Goal: Find specific page/section: Find specific page/section

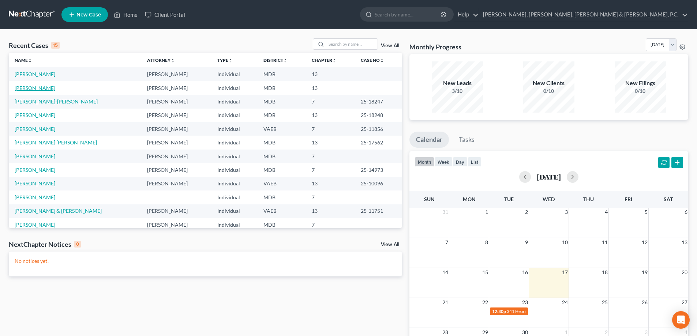
click at [55, 86] on link "[PERSON_NAME]" at bounding box center [35, 88] width 41 height 6
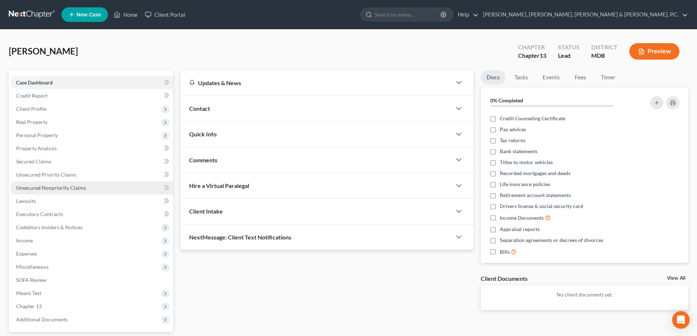
click at [52, 191] on link "Unsecured Nonpriority Claims" at bounding box center [91, 187] width 163 height 13
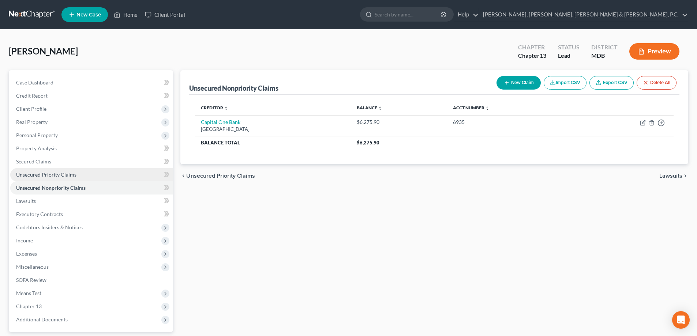
click at [56, 174] on span "Unsecured Priority Claims" at bounding box center [46, 175] width 60 height 6
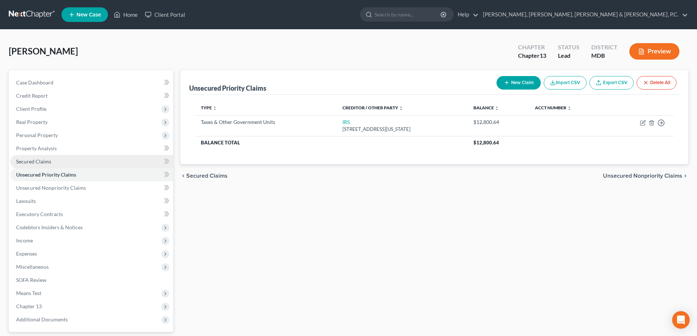
click at [49, 158] on link "Secured Claims" at bounding box center [91, 161] width 163 height 13
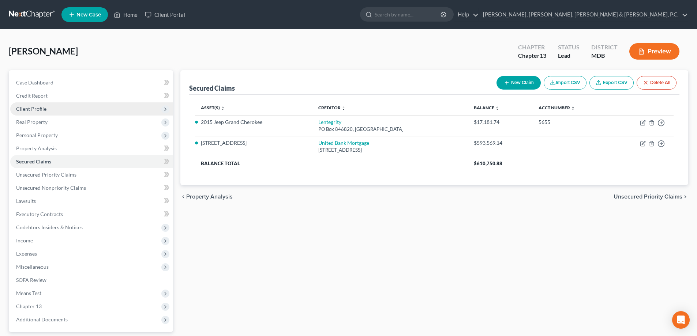
click at [42, 112] on span "Client Profile" at bounding box center [91, 108] width 163 height 13
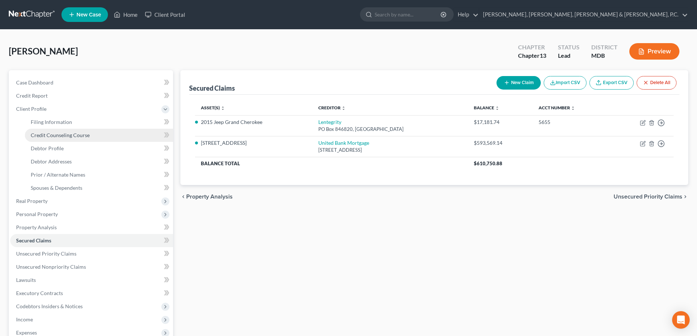
click at [49, 130] on link "Credit Counseling Course" at bounding box center [99, 135] width 148 height 13
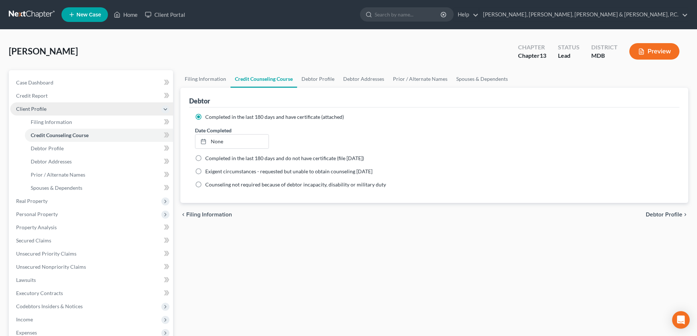
click at [39, 108] on span "Client Profile" at bounding box center [31, 109] width 30 height 6
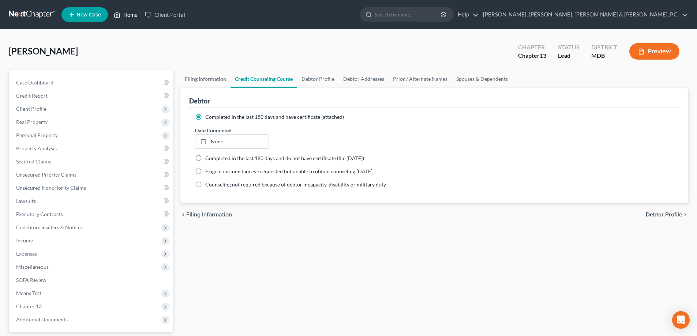
click at [123, 17] on link "Home" at bounding box center [125, 14] width 31 height 13
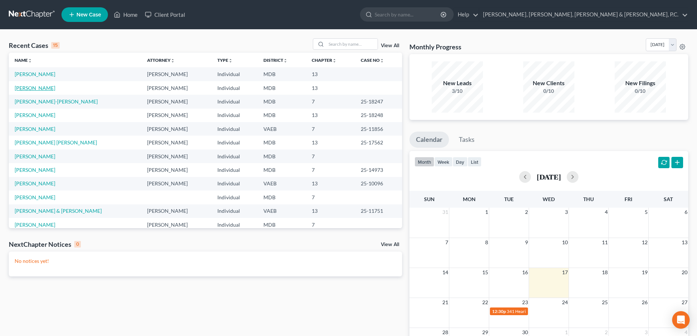
click at [55, 88] on link "[PERSON_NAME]" at bounding box center [35, 88] width 41 height 6
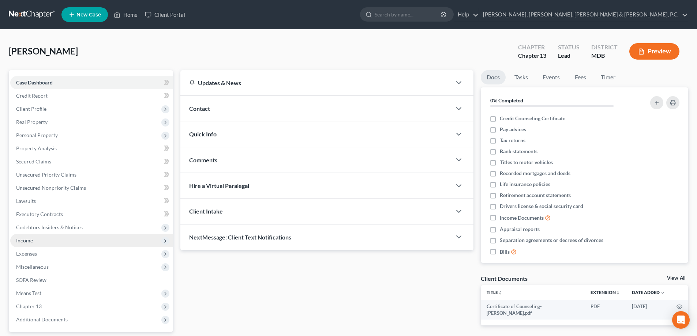
click at [34, 239] on span "Income" at bounding box center [91, 240] width 163 height 13
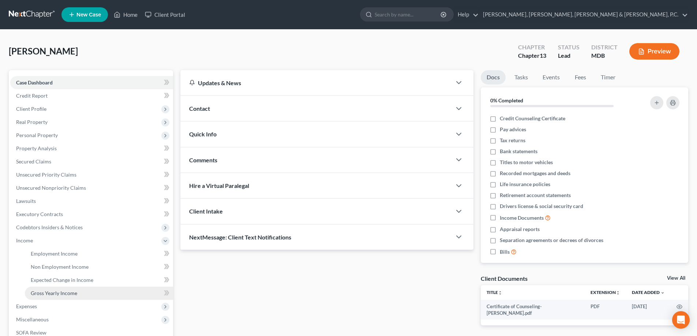
click at [40, 291] on span "Gross Yearly Income" at bounding box center [54, 293] width 46 height 6
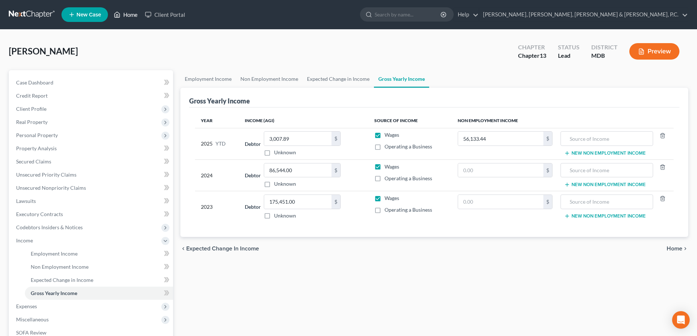
click at [125, 12] on link "Home" at bounding box center [125, 14] width 31 height 13
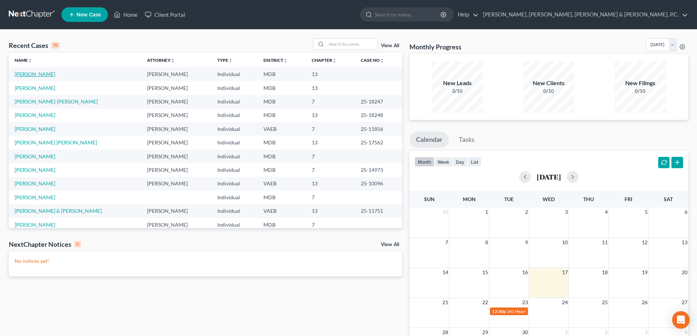
click at [53, 74] on link "[PERSON_NAME]" at bounding box center [35, 74] width 41 height 6
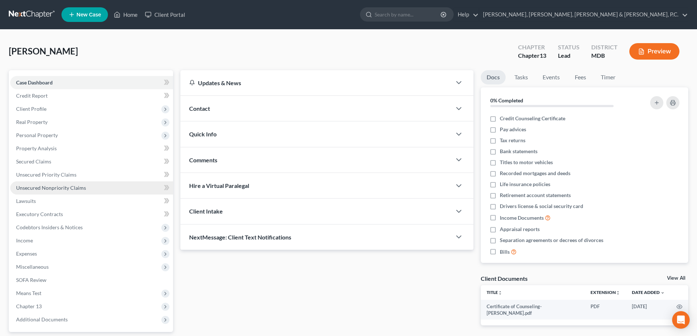
click at [74, 187] on span "Unsecured Nonpriority Claims" at bounding box center [51, 188] width 70 height 6
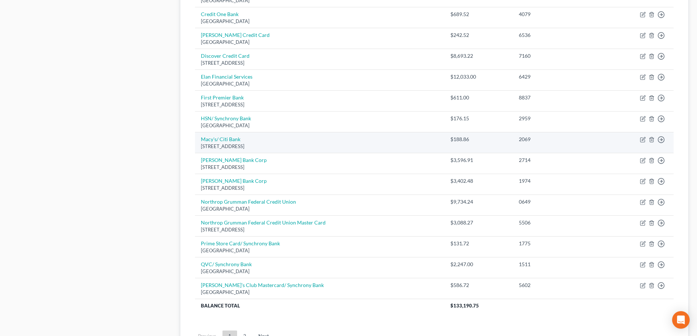
scroll to position [508, 0]
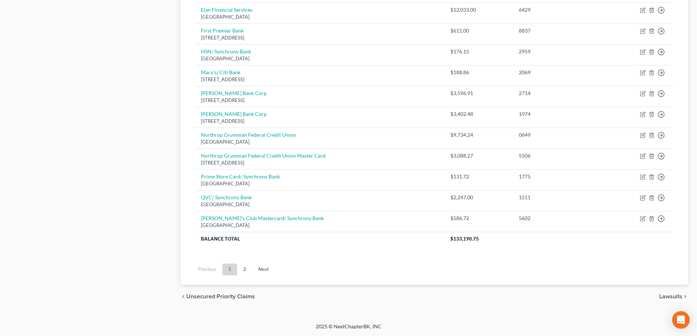
click at [245, 267] on link "2" at bounding box center [244, 270] width 15 height 12
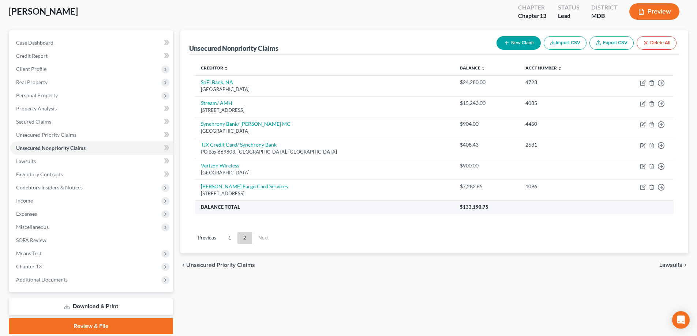
scroll to position [0, 0]
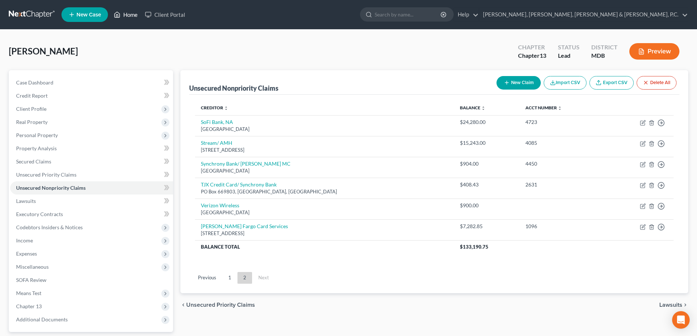
click at [132, 15] on link "Home" at bounding box center [125, 14] width 31 height 13
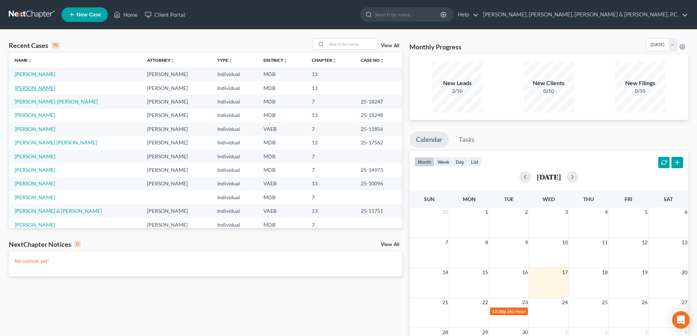
click at [55, 87] on link "[PERSON_NAME]" at bounding box center [35, 88] width 41 height 6
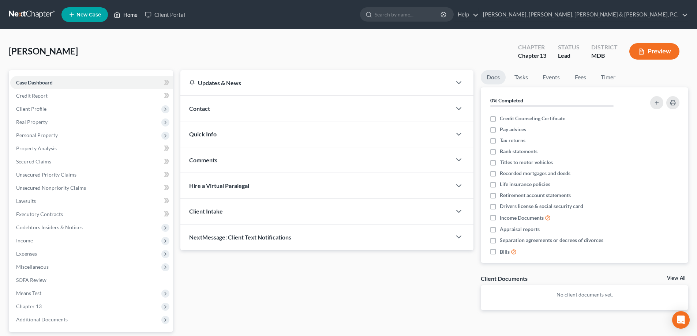
click at [137, 14] on link "Home" at bounding box center [125, 14] width 31 height 13
